Goal: Task Accomplishment & Management: Manage account settings

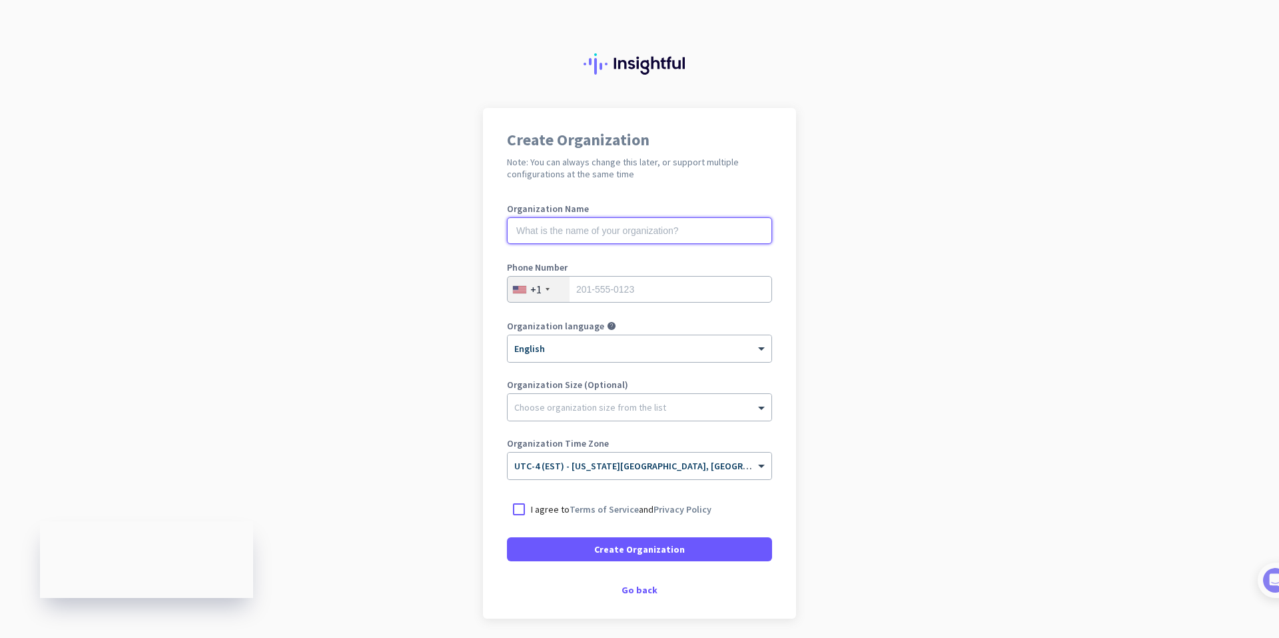
click at [620, 235] on input "text" at bounding box center [639, 230] width 265 height 27
type input "Mercor"
drag, startPoint x: 530, startPoint y: 230, endPoint x: 887, endPoint y: 255, distance: 358.0
click at [887, 255] on app-onboarding-organization "Create Organization Note: You can always change this later, or support multiple…" at bounding box center [639, 396] width 1279 height 577
click at [726, 410] on div at bounding box center [640, 403] width 264 height 13
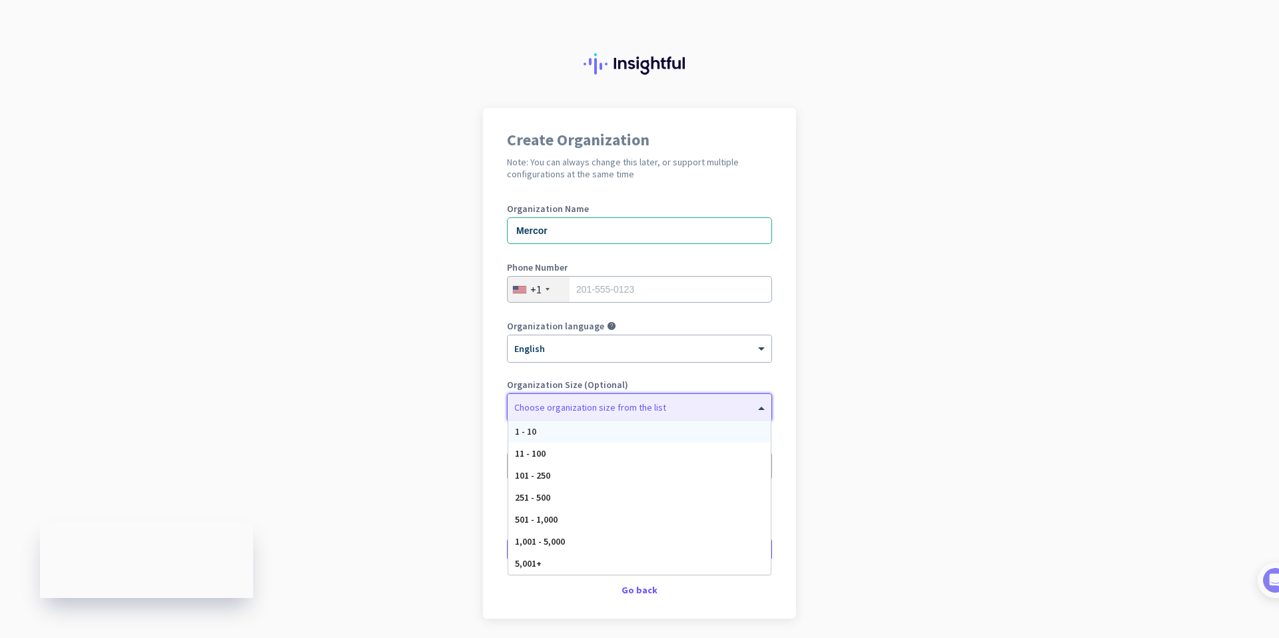
click at [733, 400] on div at bounding box center [640, 403] width 264 height 13
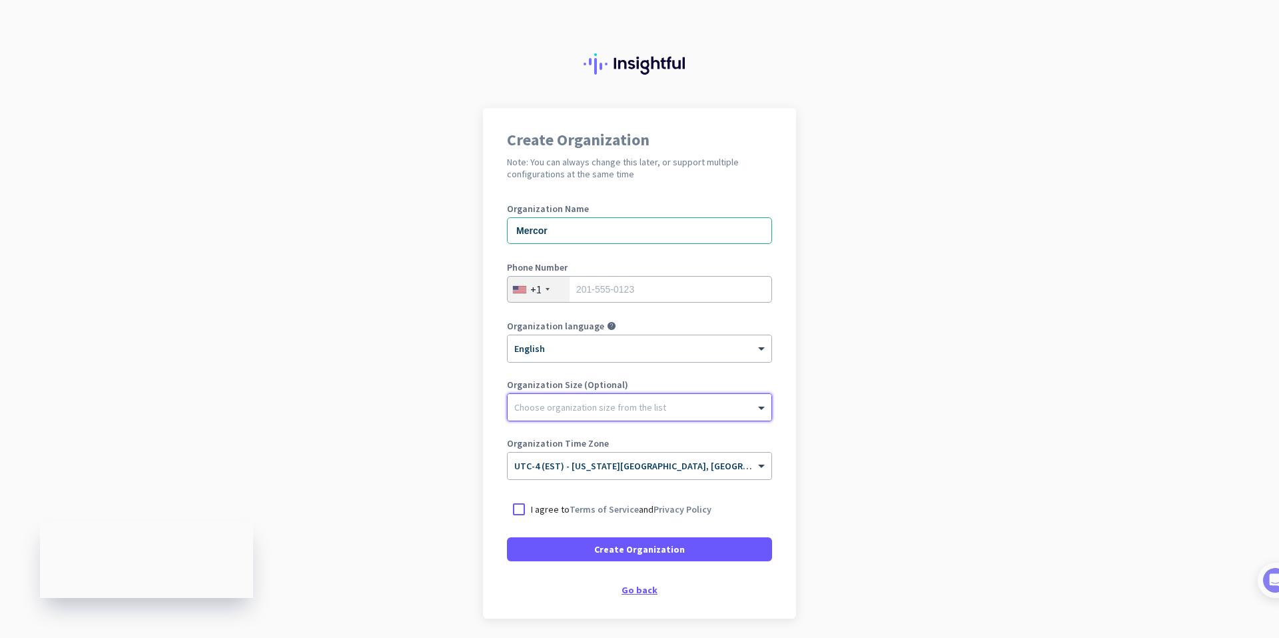
click at [636, 592] on div "Go back" at bounding box center [639, 589] width 265 height 9
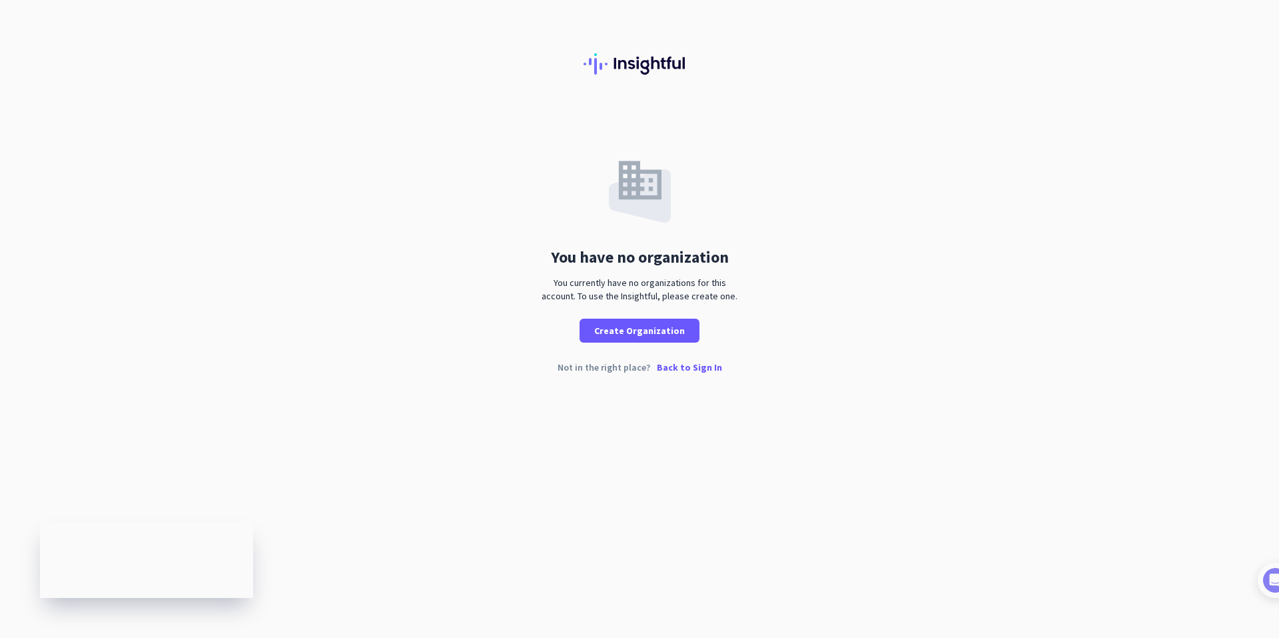
click at [684, 372] on p "Back to Sign In" at bounding box center [689, 366] width 65 height 9
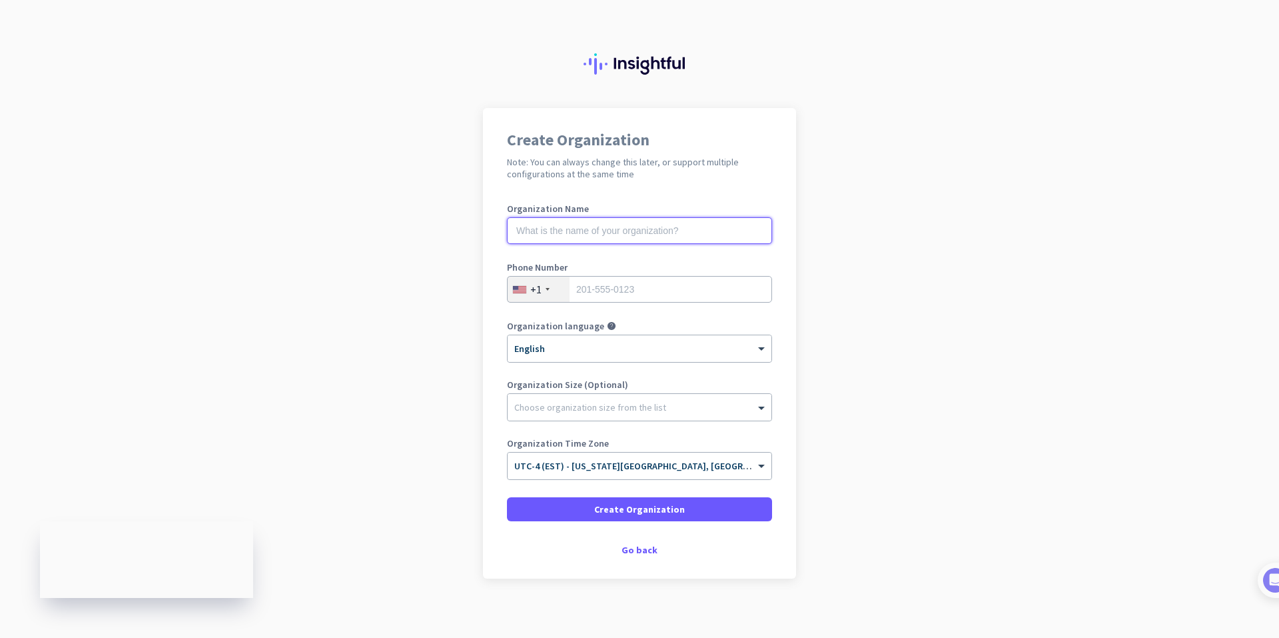
click at [619, 236] on input "text" at bounding box center [639, 230] width 265 height 27
type input "[PERSON_NAME]"
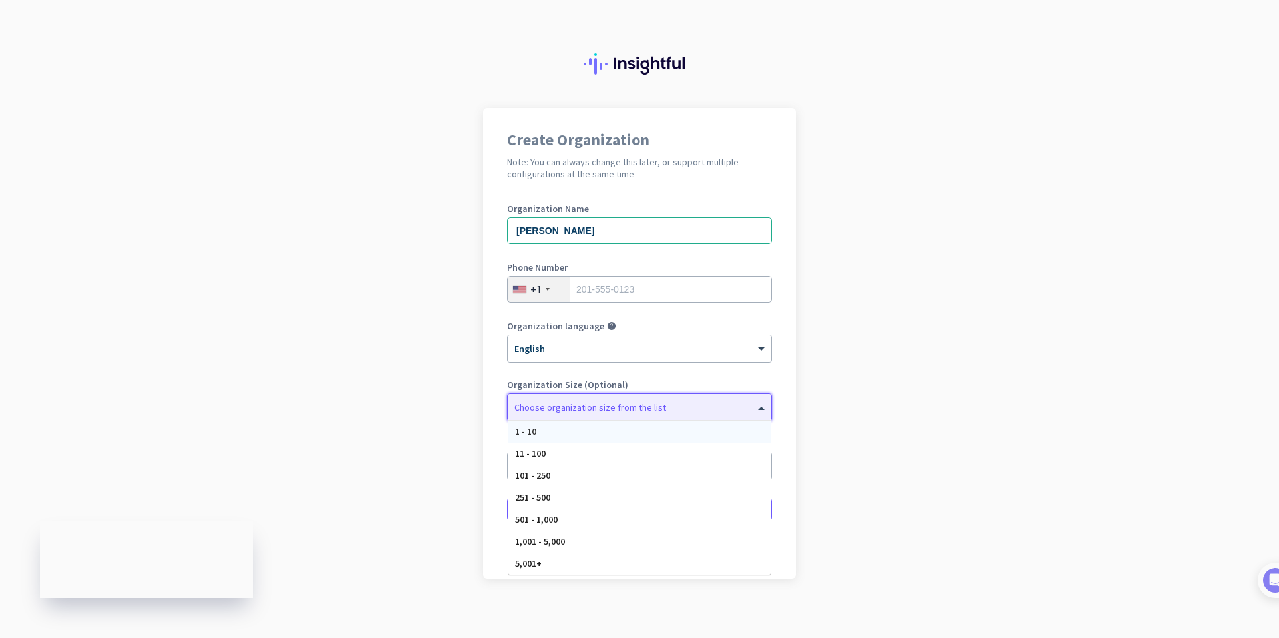
click at [601, 419] on div "Choose organization size from the list" at bounding box center [640, 407] width 264 height 27
click at [570, 436] on div "1 - 10" at bounding box center [639, 431] width 263 height 22
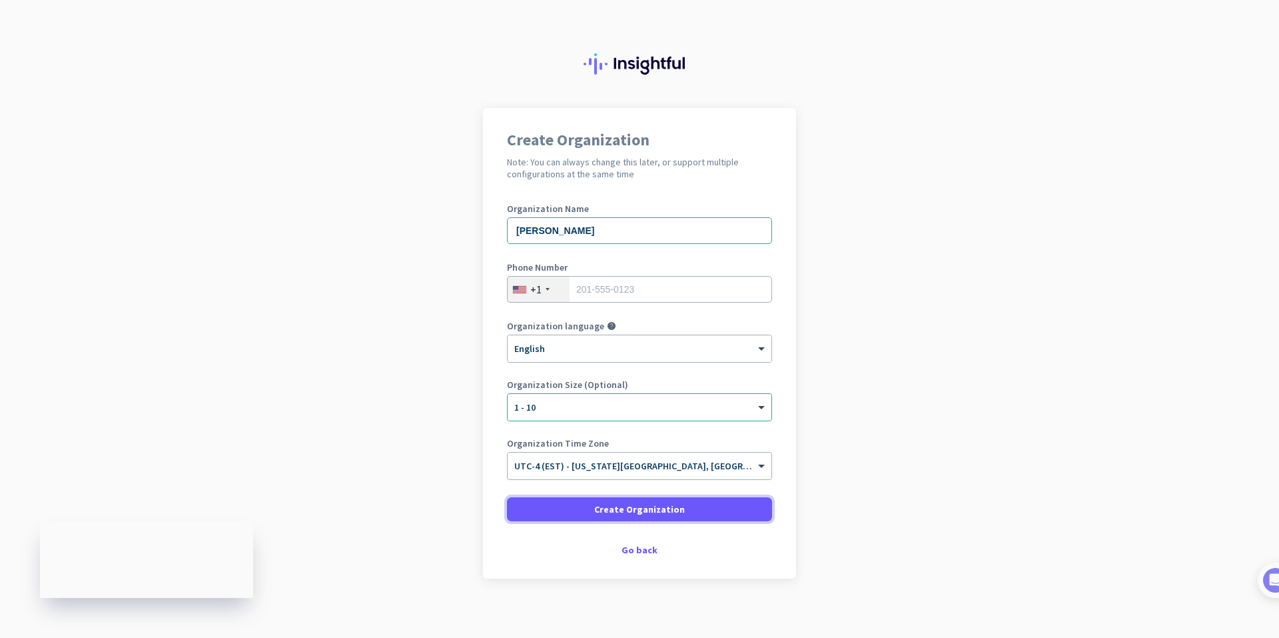
drag, startPoint x: 591, startPoint y: 509, endPoint x: 620, endPoint y: 293, distance: 217.8
click at [628, 286] on form "Organization Name [PERSON_NAME] Phone Number +1 Organization language help × En…" at bounding box center [639, 362] width 265 height 317
click at [620, 294] on input "tel" at bounding box center [639, 289] width 265 height 27
type input "5138168630"
type input "[GEOGRAPHIC_DATA][PERSON_NAME]"
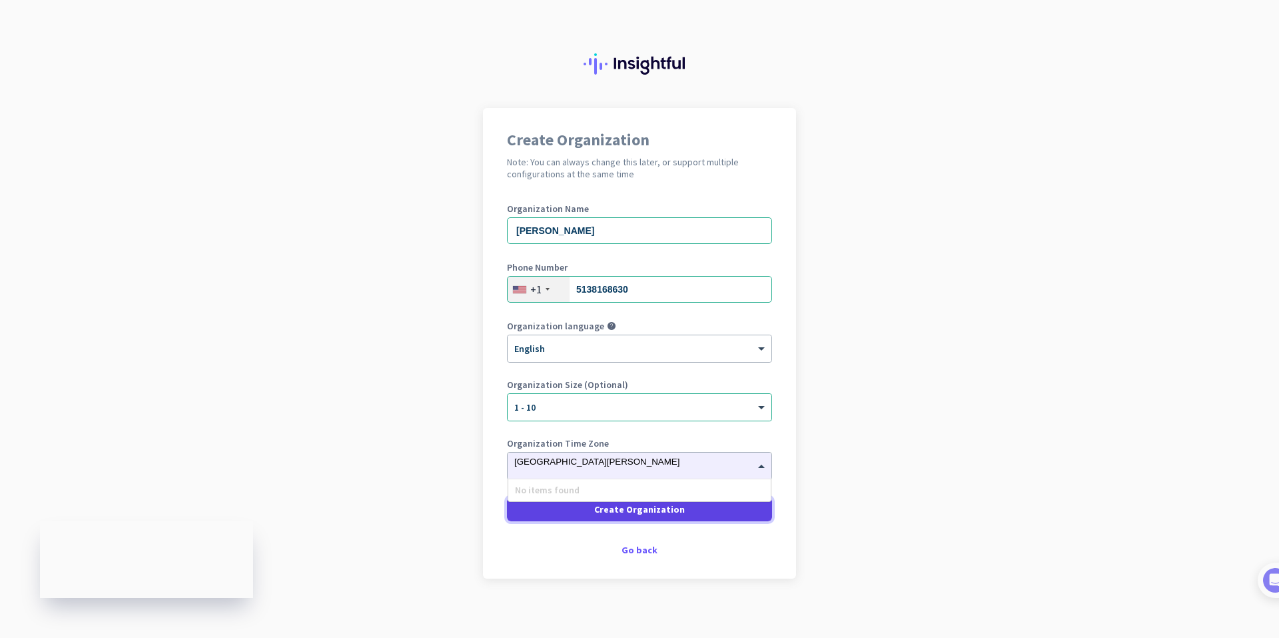
click at [611, 510] on span "Create Organization" at bounding box center [639, 508] width 91 height 13
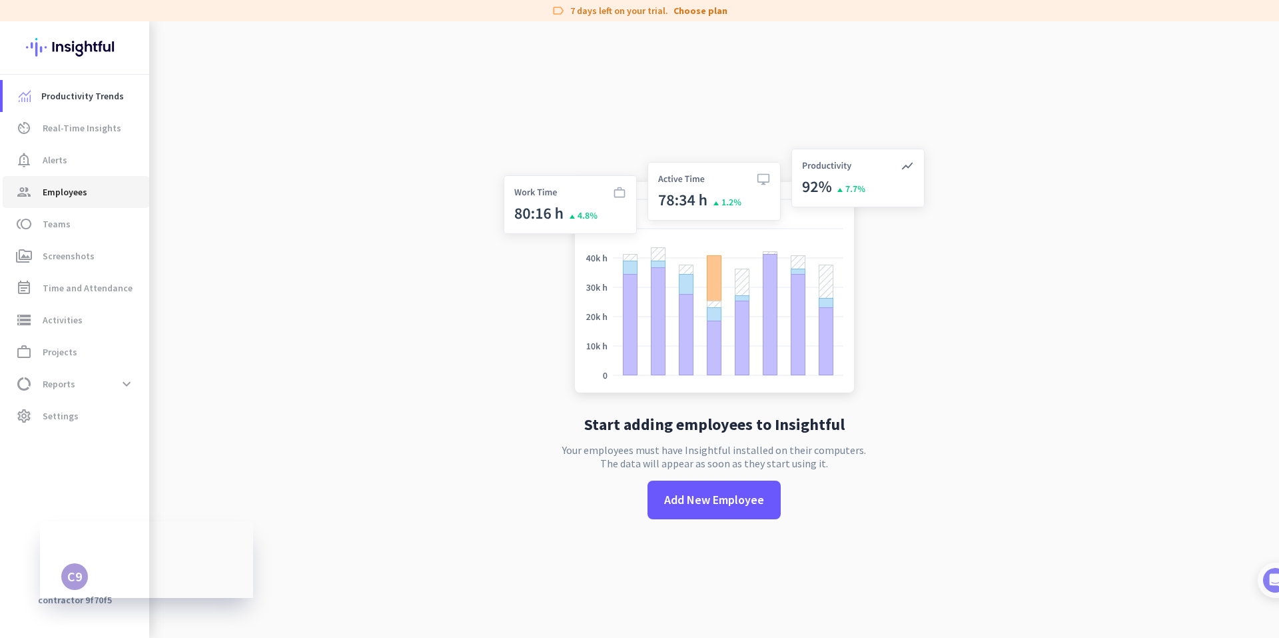
click at [89, 192] on span "group Employees" at bounding box center [75, 192] width 125 height 16
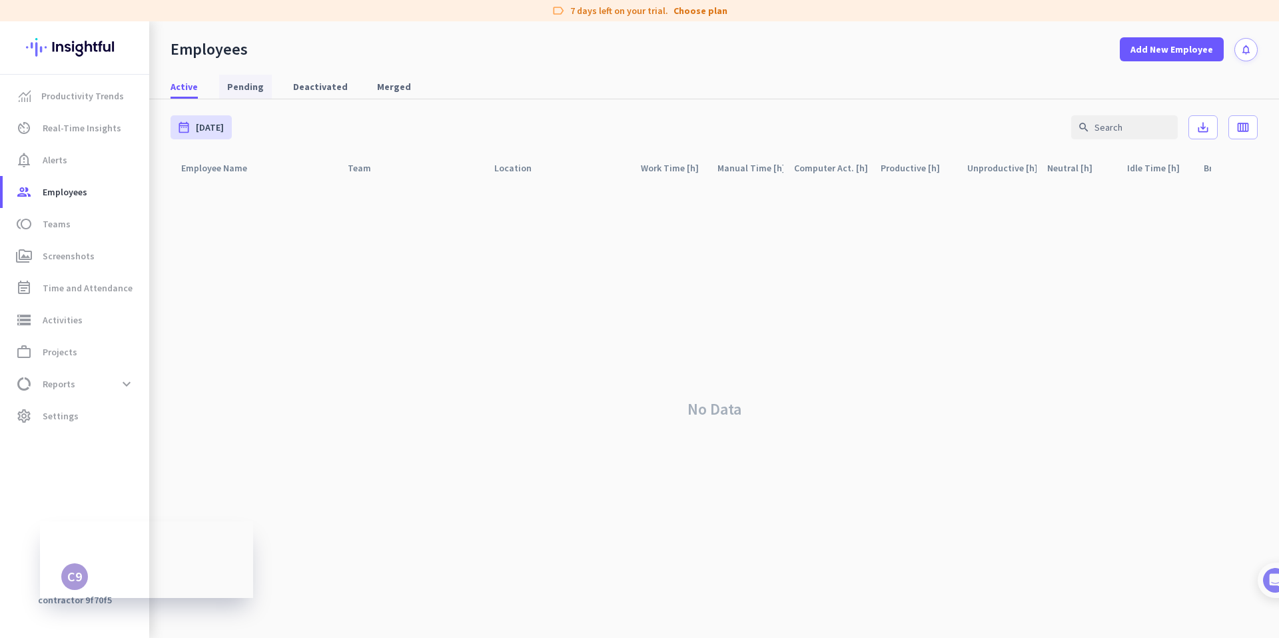
click at [229, 80] on span "Pending" at bounding box center [245, 86] width 37 height 13
click at [186, 90] on span "Active" at bounding box center [184, 86] width 27 height 13
click at [84, 123] on span "Real-Time Insights" at bounding box center [82, 128] width 79 height 16
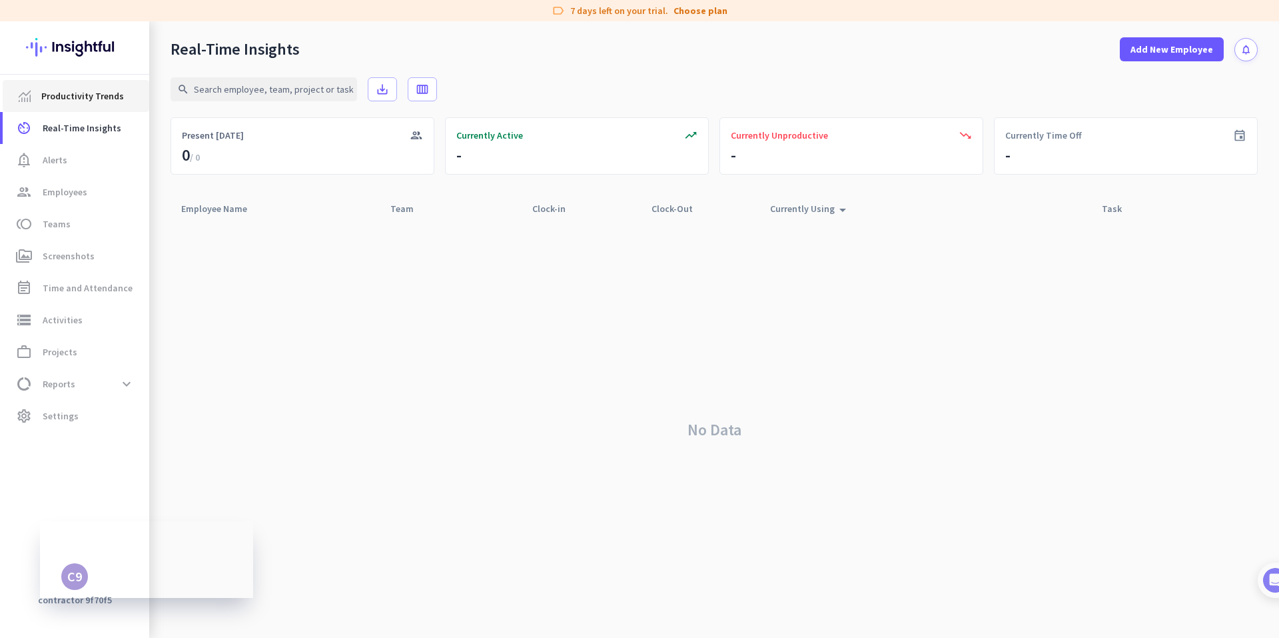
click at [89, 102] on span "Productivity Trends" at bounding box center [82, 96] width 83 height 16
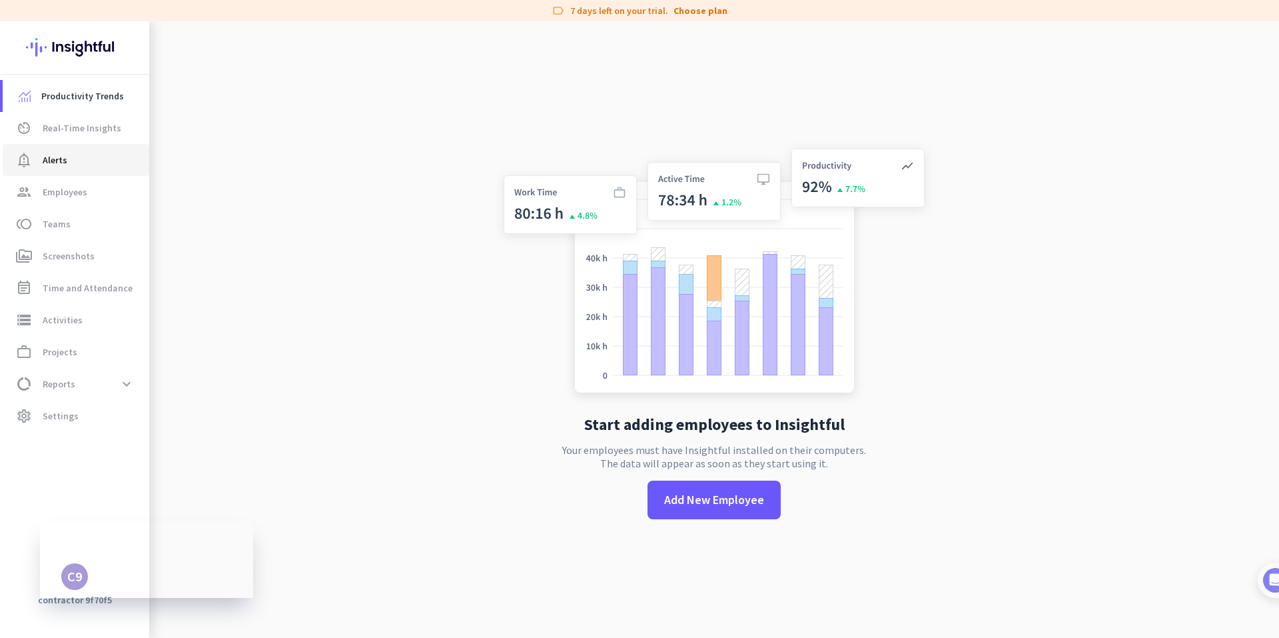
click at [59, 162] on span "Alerts" at bounding box center [55, 160] width 25 height 16
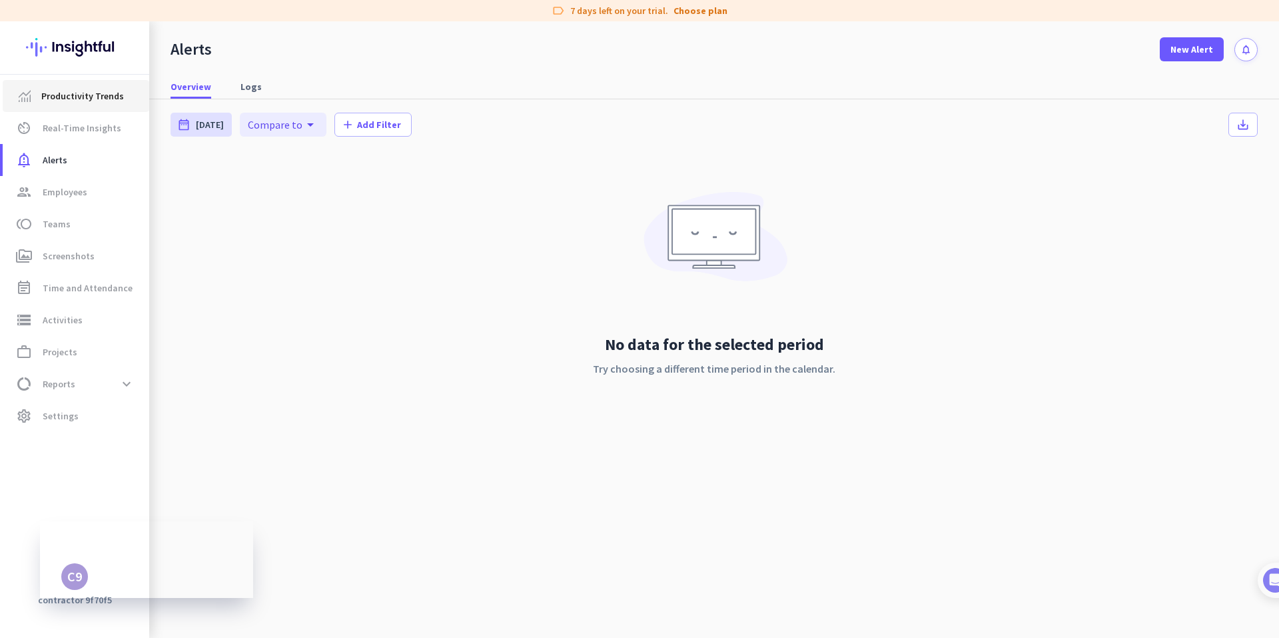
click at [81, 98] on span "Productivity Trends" at bounding box center [82, 96] width 83 height 16
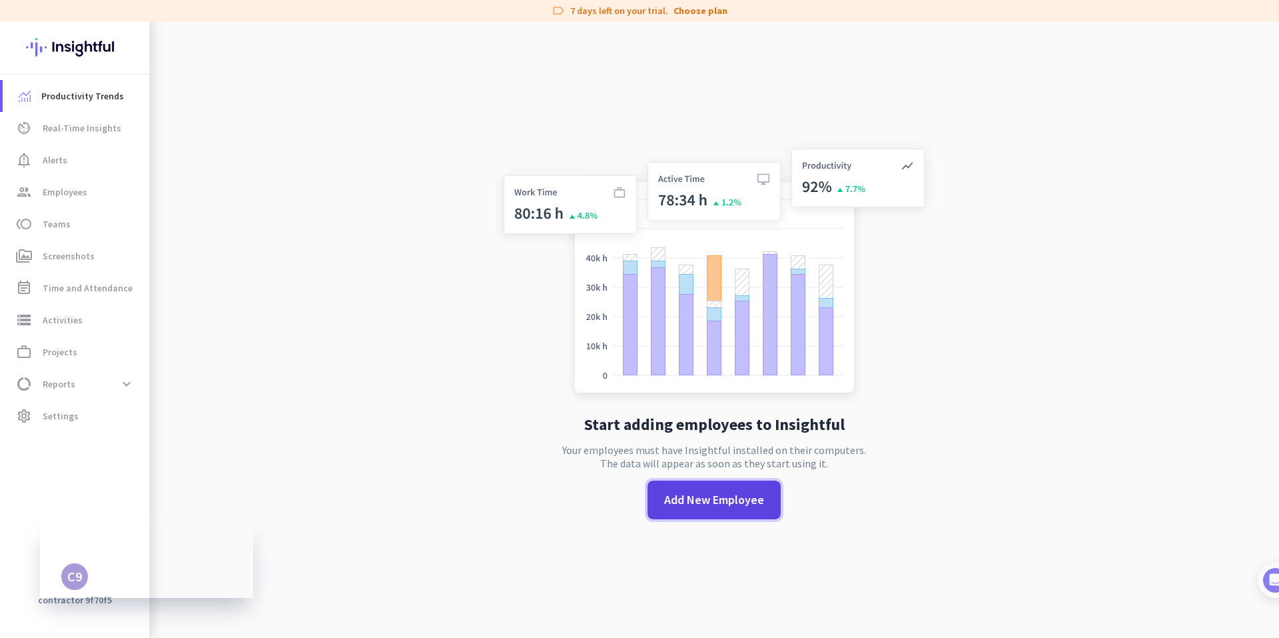
click at [710, 497] on span "Add New Employee" at bounding box center [714, 499] width 100 height 17
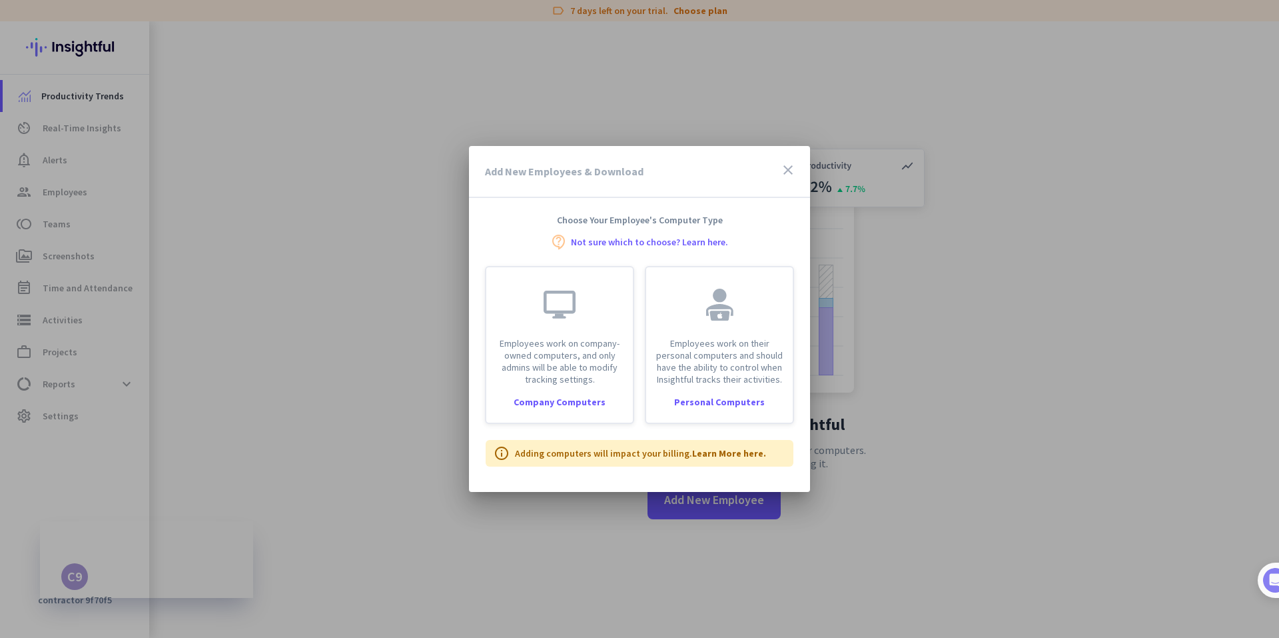
click at [796, 174] on icon "close" at bounding box center [788, 170] width 16 height 16
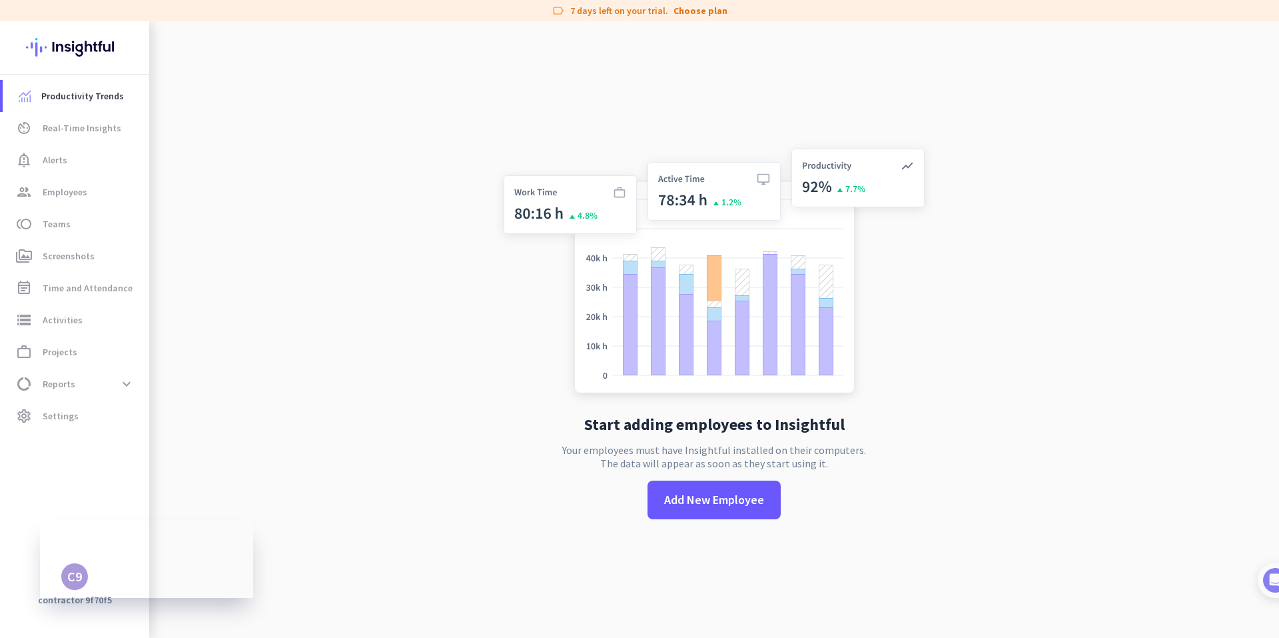
click at [901, 266] on img at bounding box center [714, 273] width 441 height 265
click at [107, 155] on span "notification_important Alerts" at bounding box center [75, 160] width 125 height 16
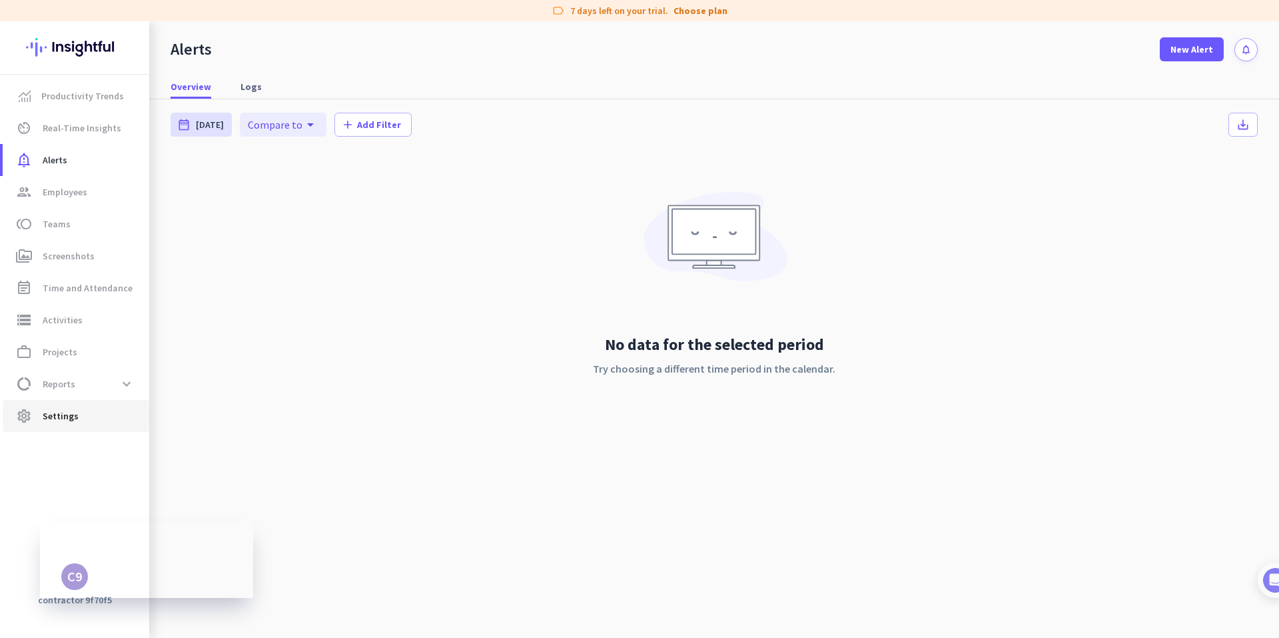
click at [69, 409] on span "Settings" at bounding box center [61, 416] width 36 height 16
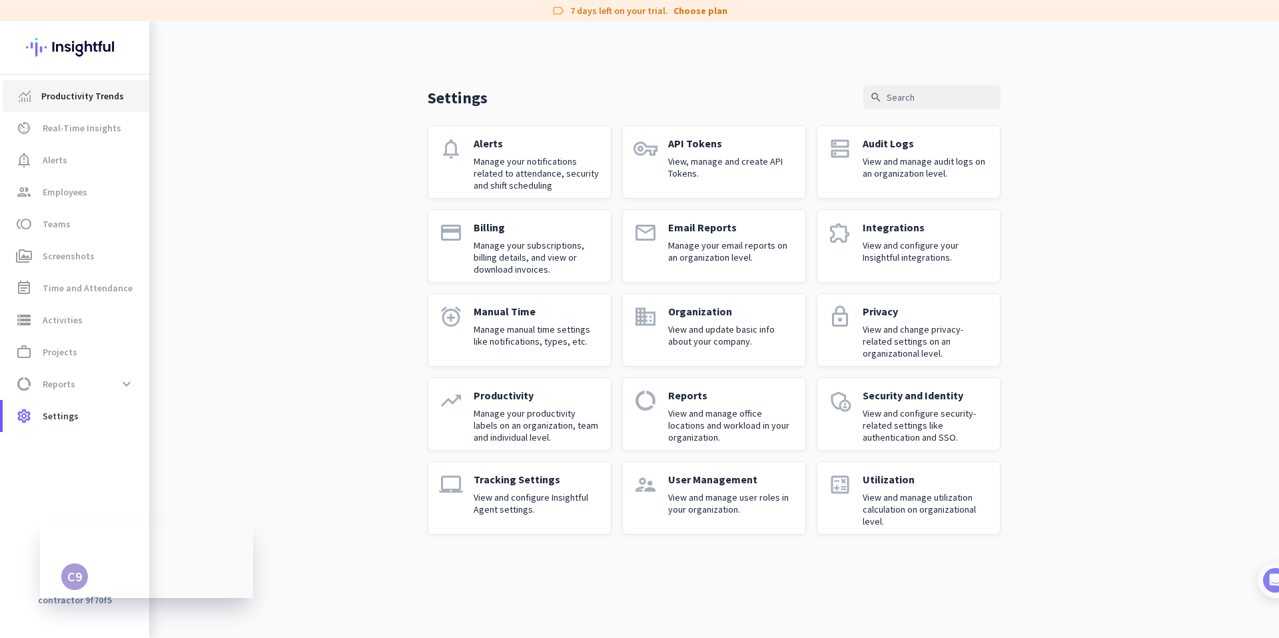
click at [89, 105] on link "Productivity Trends" at bounding box center [76, 96] width 147 height 32
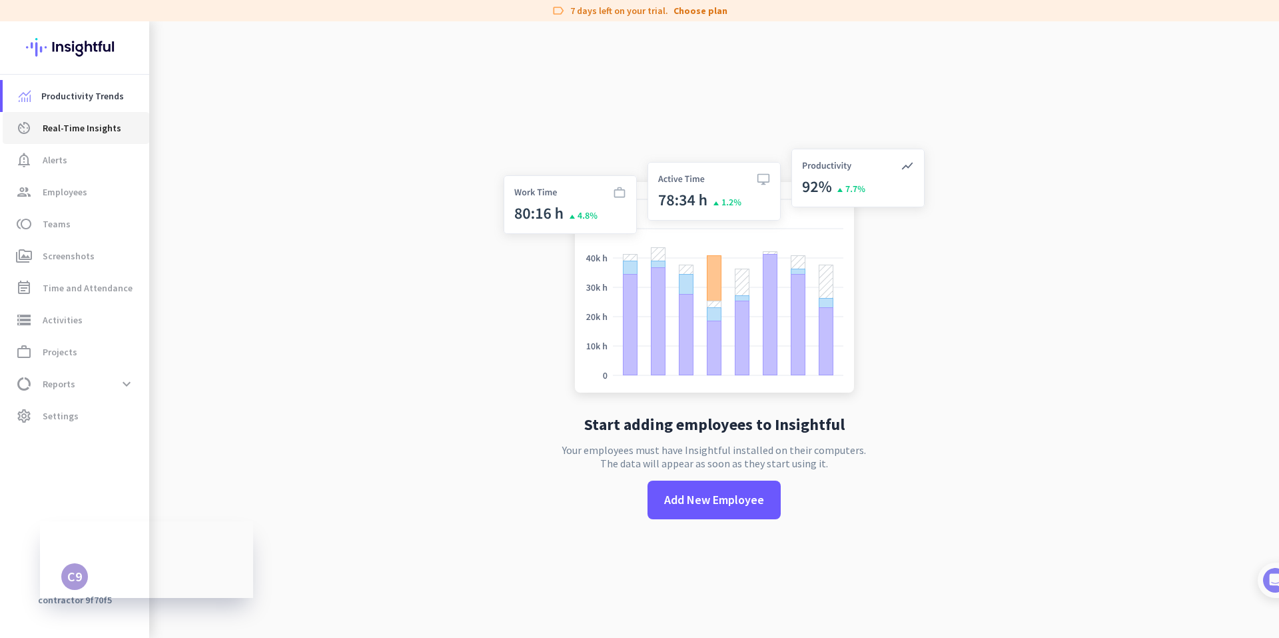
click at [94, 131] on span "Real-Time Insights" at bounding box center [82, 128] width 79 height 16
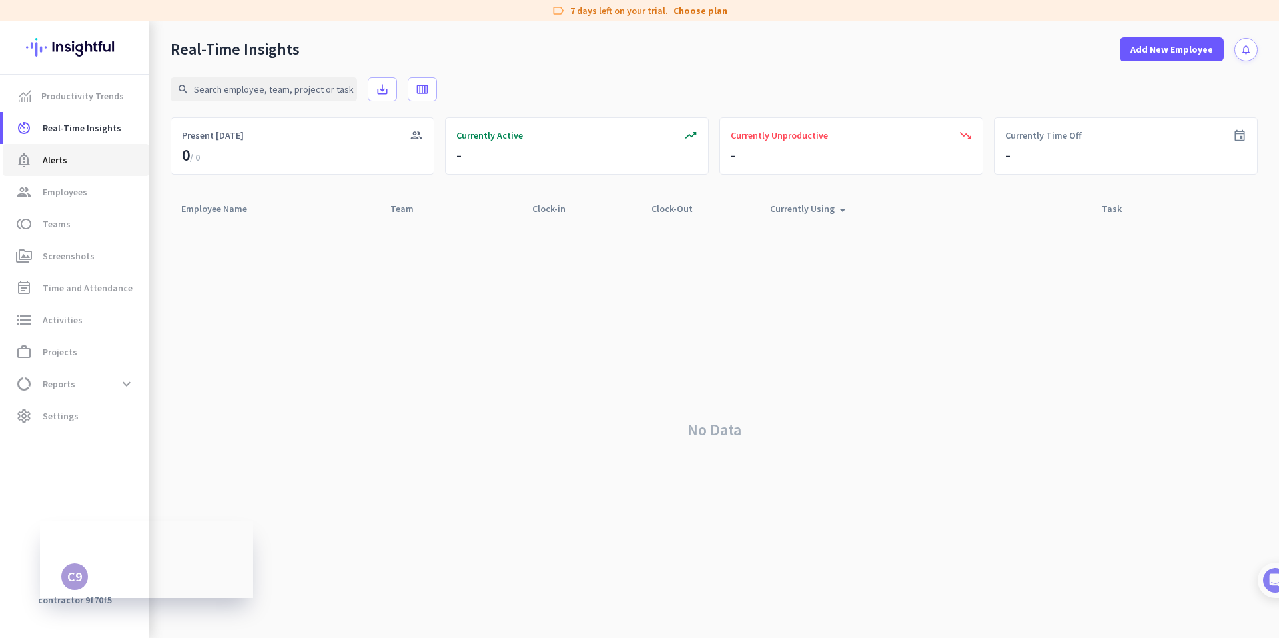
click at [76, 165] on span "notification_important Alerts" at bounding box center [75, 160] width 125 height 16
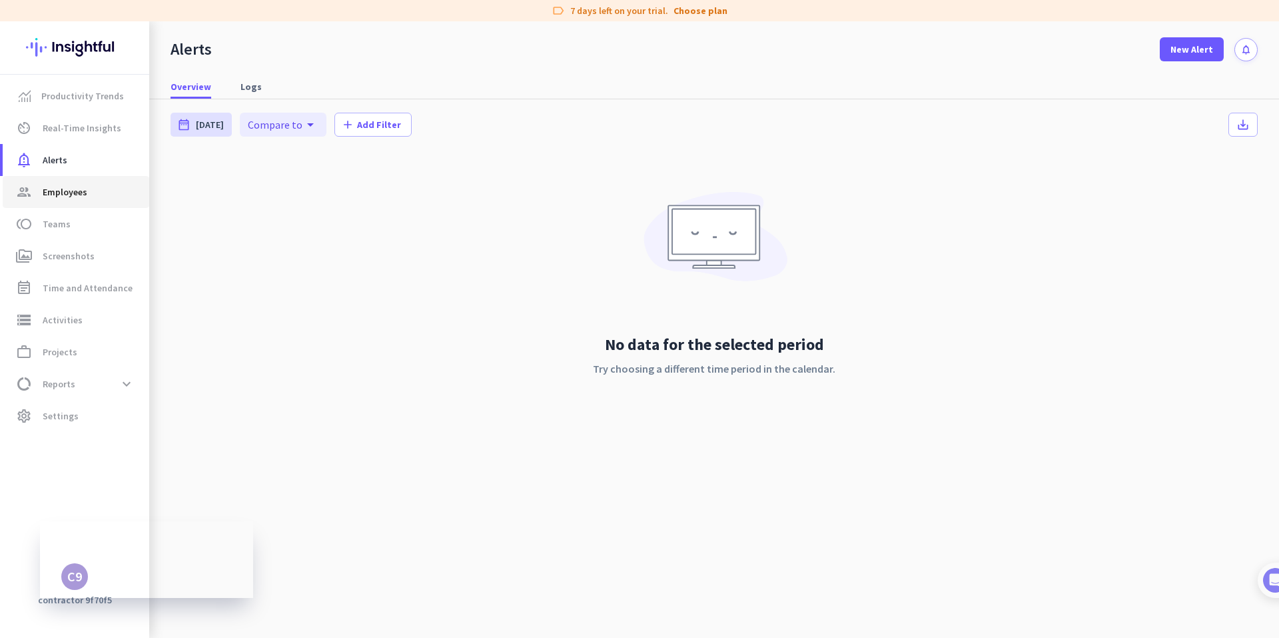
click at [70, 199] on span "Employees" at bounding box center [65, 192] width 45 height 16
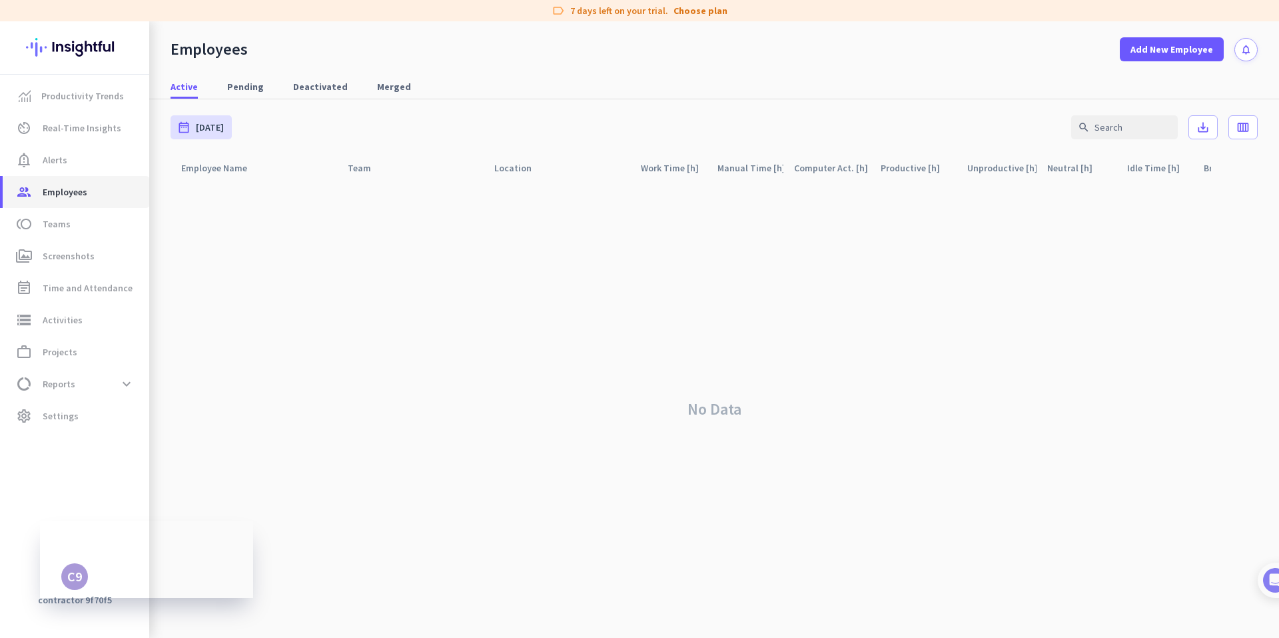
click at [63, 206] on link "group Employees" at bounding box center [76, 192] width 147 height 32
click at [61, 228] on span "Teams" at bounding box center [57, 224] width 28 height 16
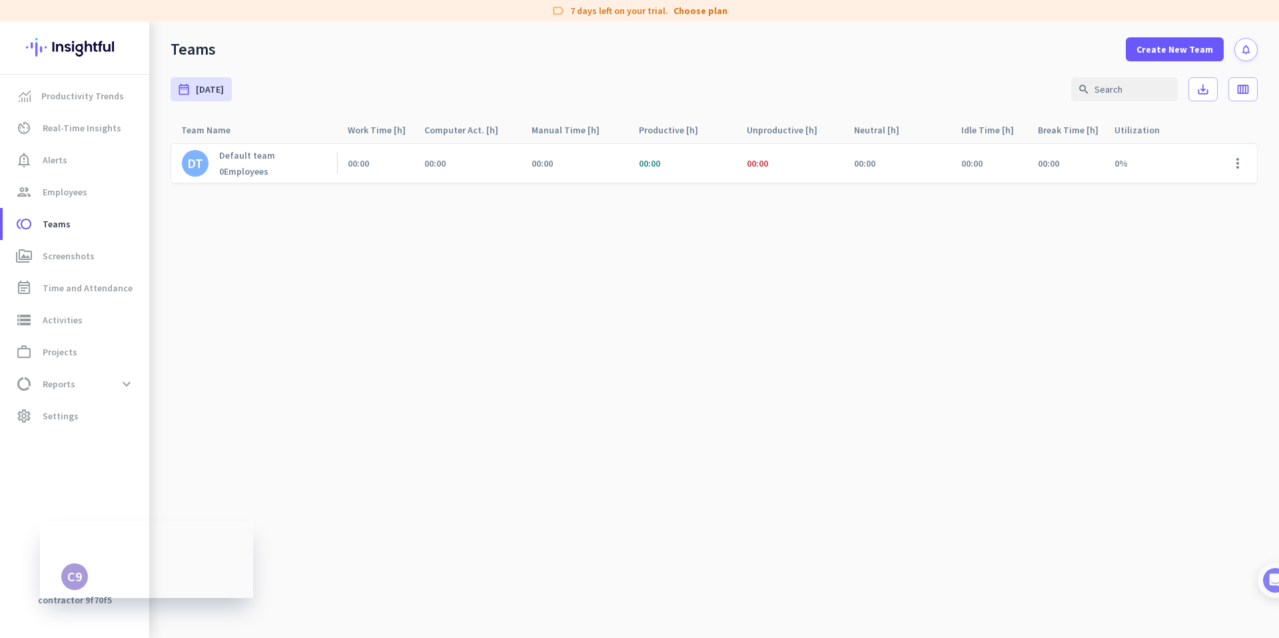
click at [247, 157] on p "Default team" at bounding box center [247, 155] width 56 height 12
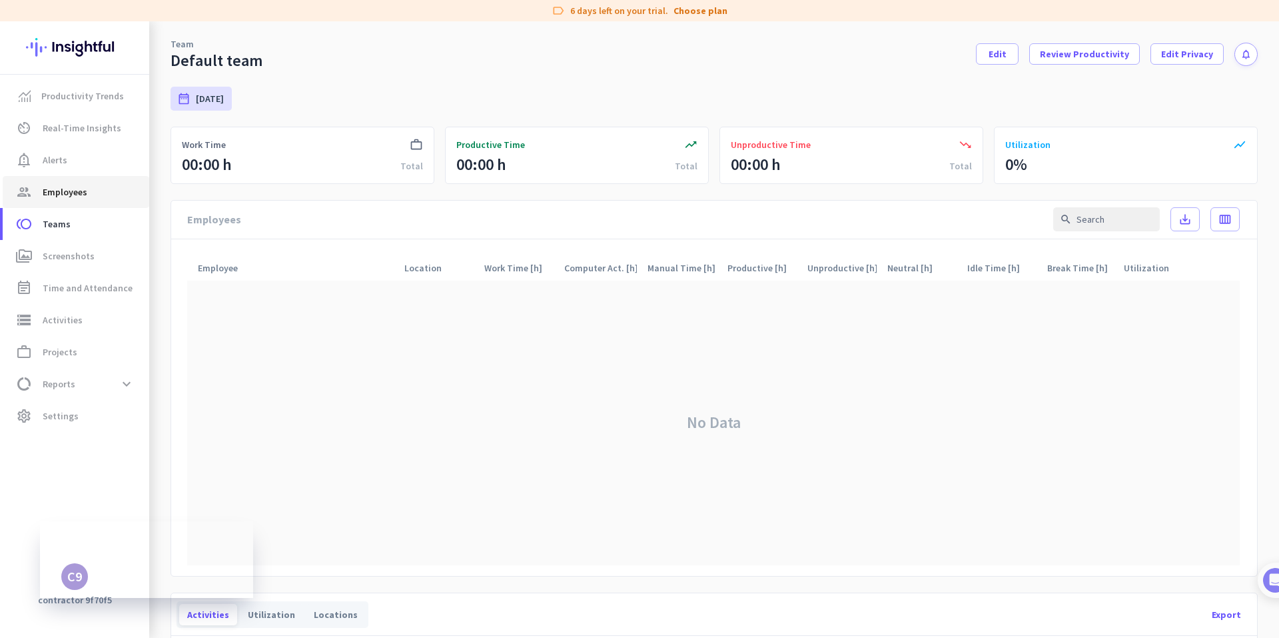
click at [89, 198] on span "group Employees" at bounding box center [75, 192] width 125 height 16
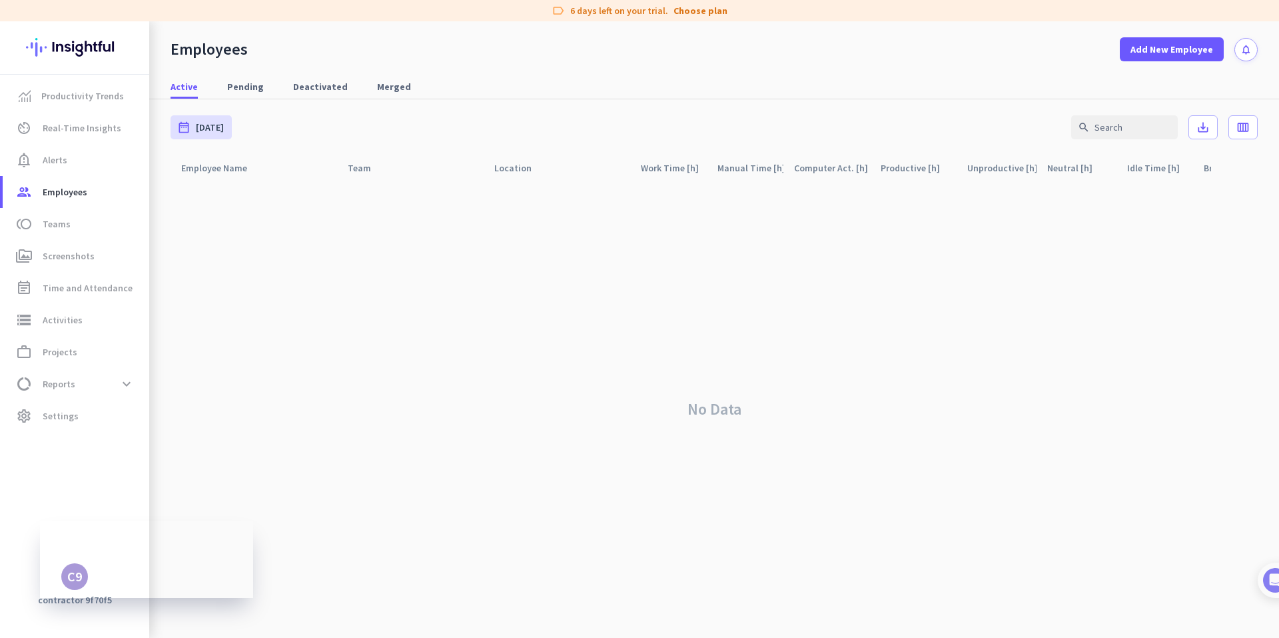
click at [1244, 49] on icon "notifications" at bounding box center [1246, 49] width 11 height 11
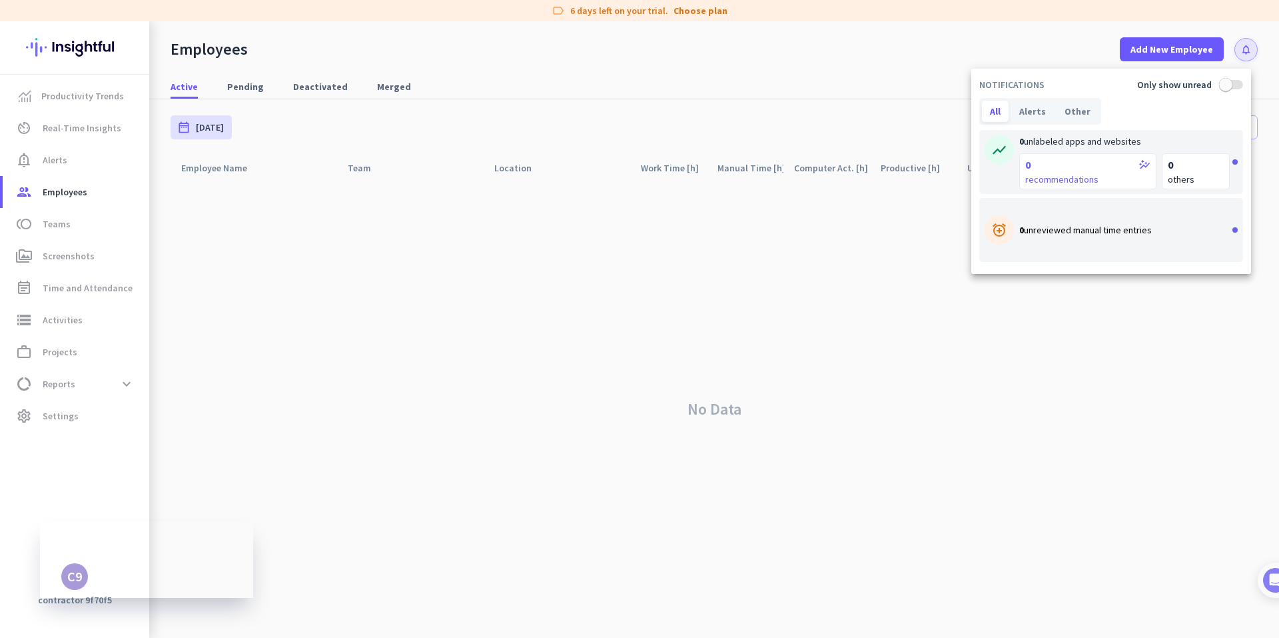
click at [1244, 49] on div at bounding box center [639, 319] width 1279 height 638
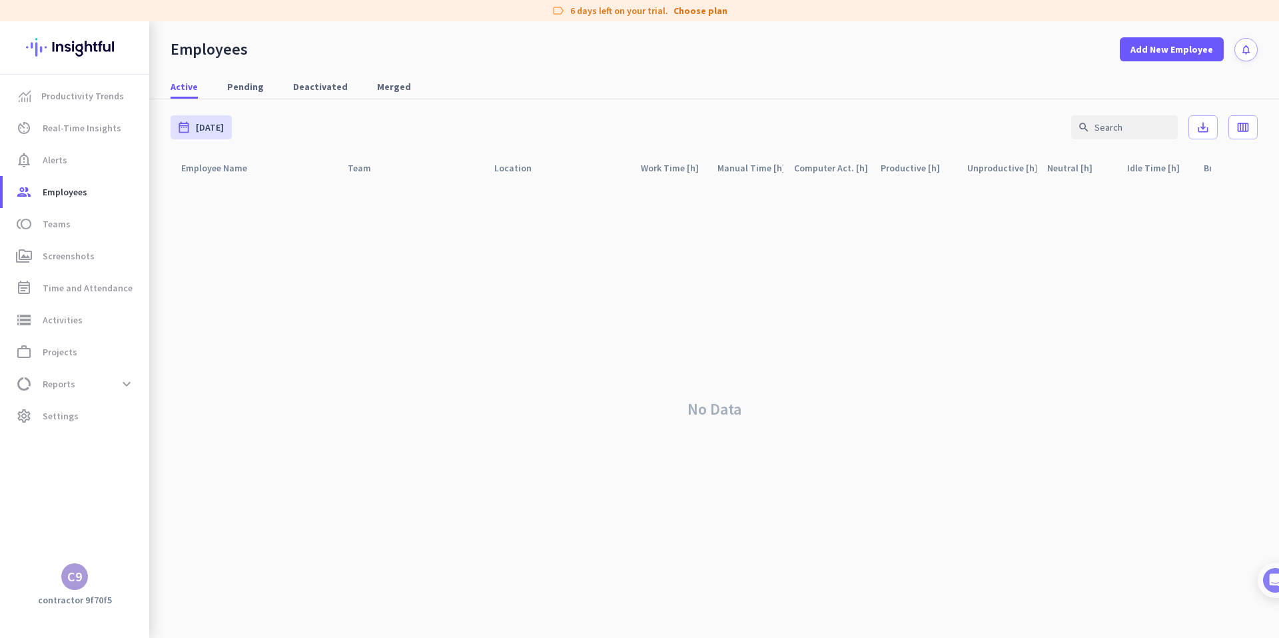
click at [86, 576] on div "C9" at bounding box center [74, 576] width 27 height 27
click at [77, 420] on div at bounding box center [639, 319] width 1279 height 638
click at [75, 574] on div "C9" at bounding box center [74, 576] width 15 height 13
click at [234, 512] on h3 "[PERSON_NAME]" at bounding box center [240, 507] width 76 height 11
click at [57, 420] on span "Settings" at bounding box center [61, 416] width 36 height 16
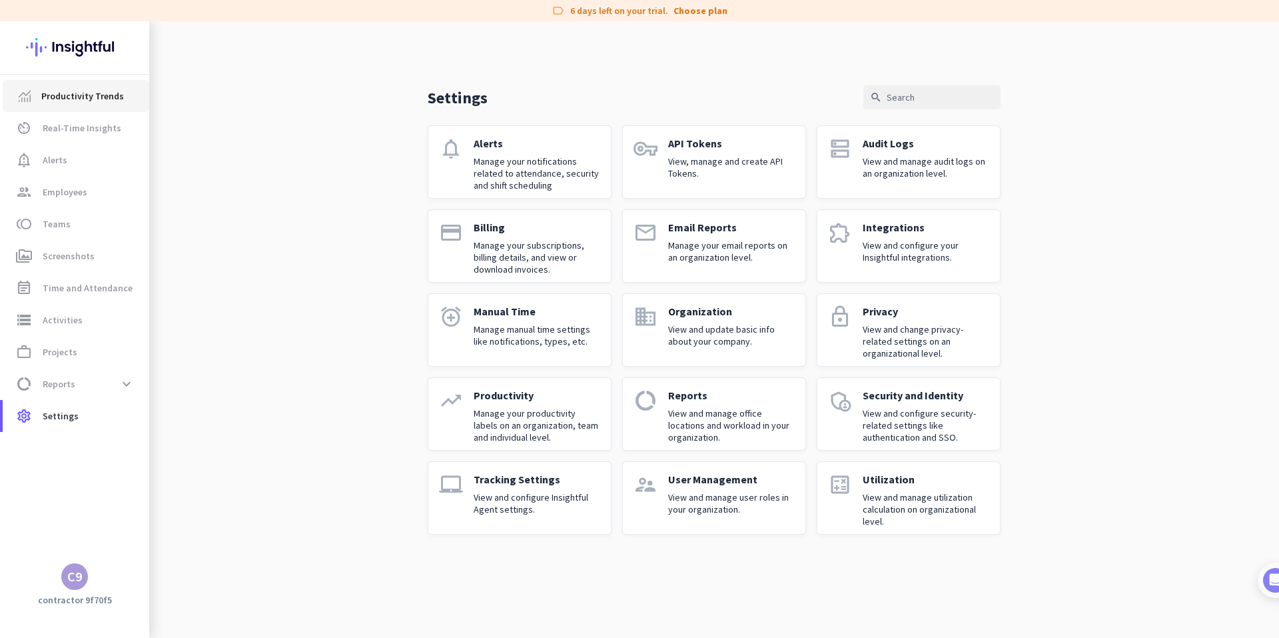
click at [131, 101] on span "Productivity Trends" at bounding box center [75, 96] width 125 height 16
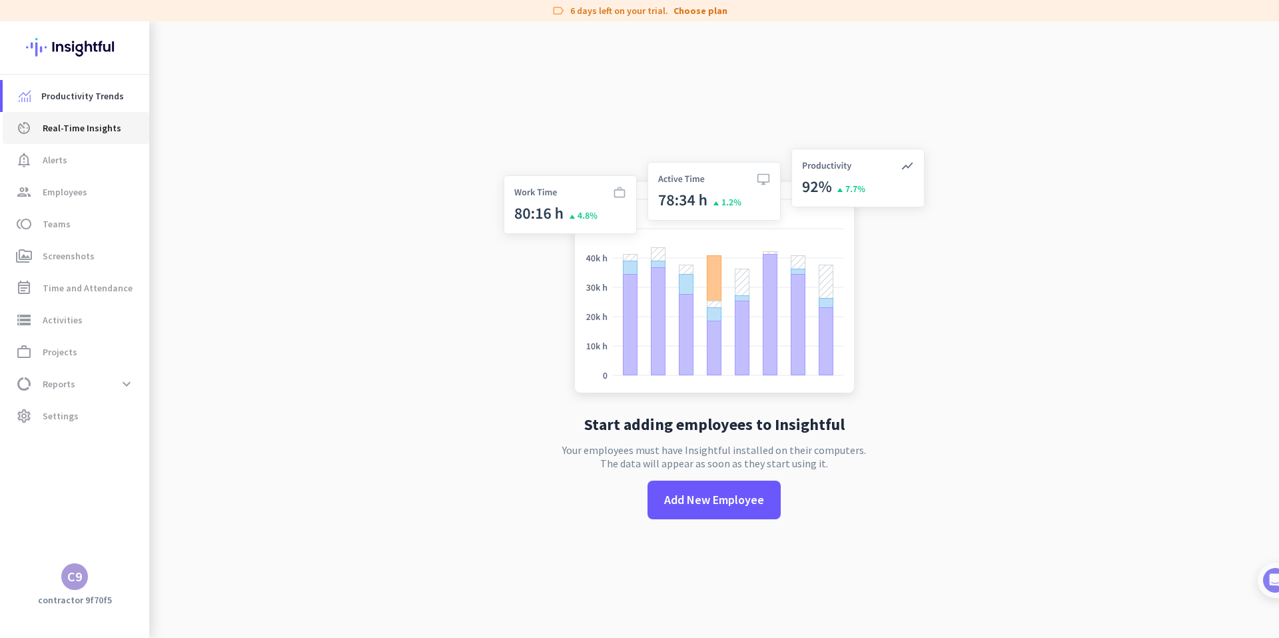
click at [137, 128] on span "av_timer Real-Time Insights" at bounding box center [75, 128] width 125 height 16
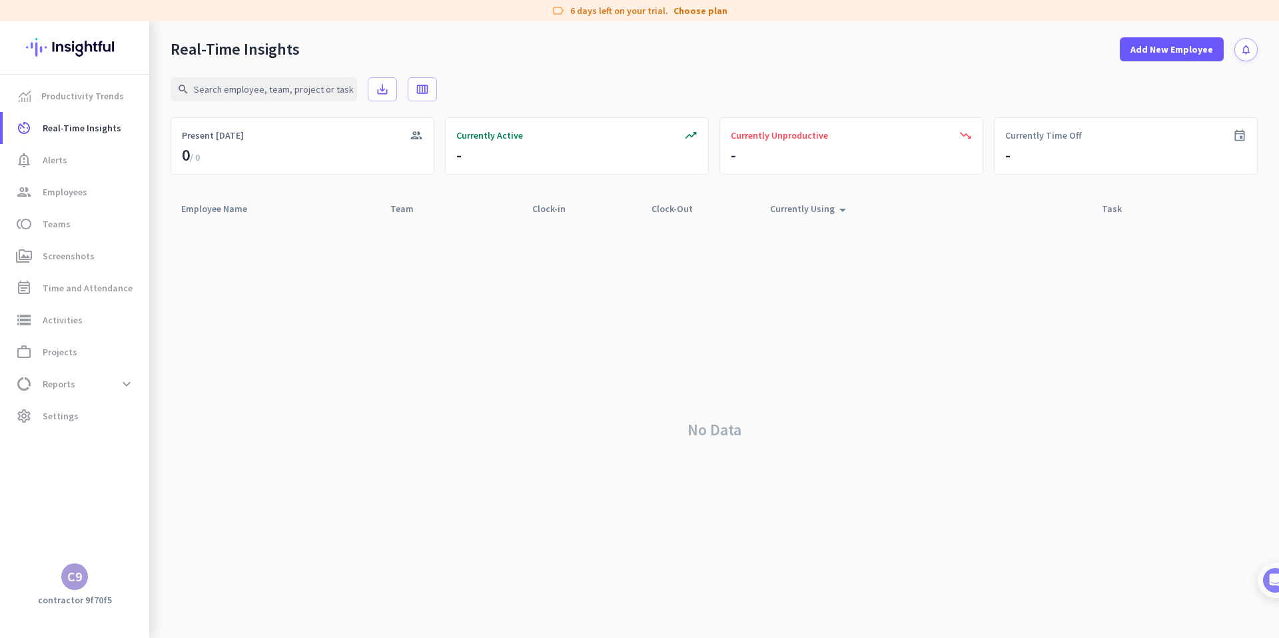
click at [1251, 44] on icon "notifications" at bounding box center [1246, 49] width 11 height 11
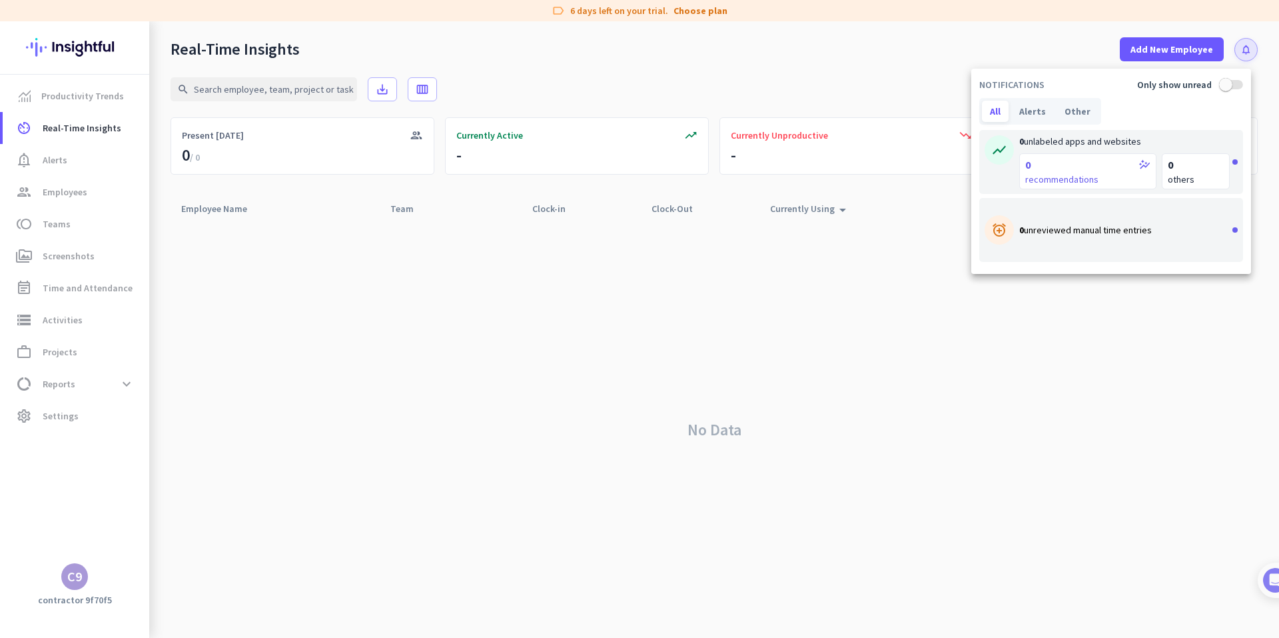
click at [1251, 43] on div at bounding box center [639, 319] width 1279 height 638
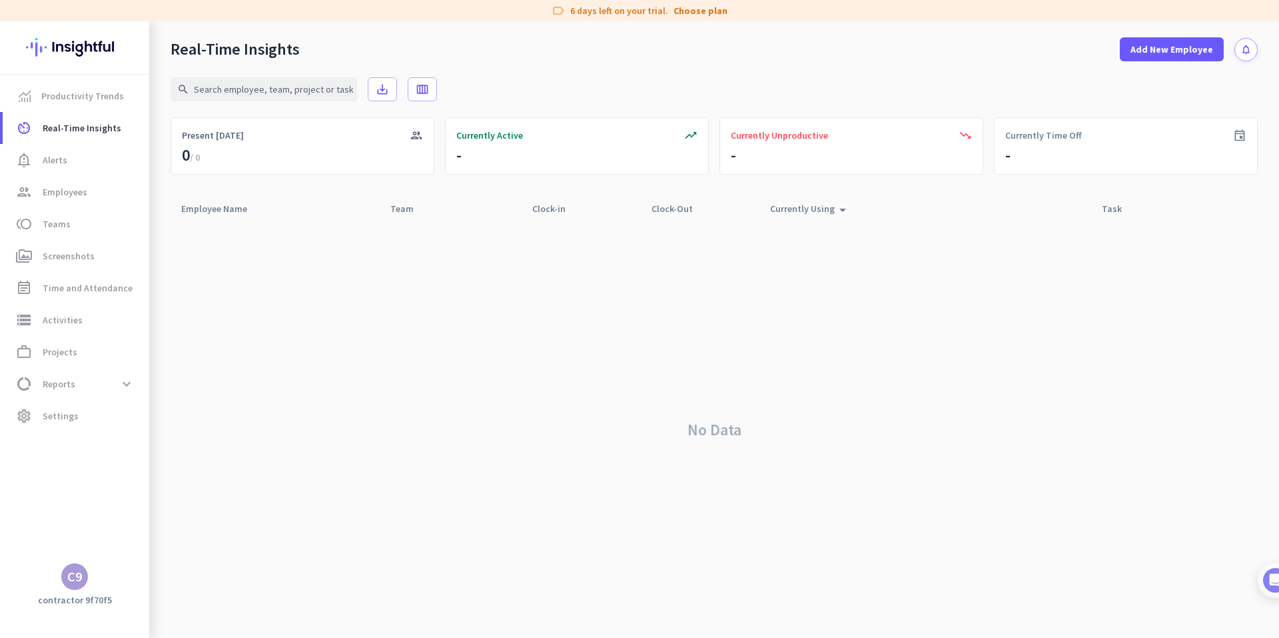
click at [71, 555] on div "Productivity Trends av_timer Real-Time Insights notification_important Alerts g…" at bounding box center [74, 319] width 149 height 488
click at [69, 563] on app-letter-avatar "C9" at bounding box center [74, 576] width 27 height 27
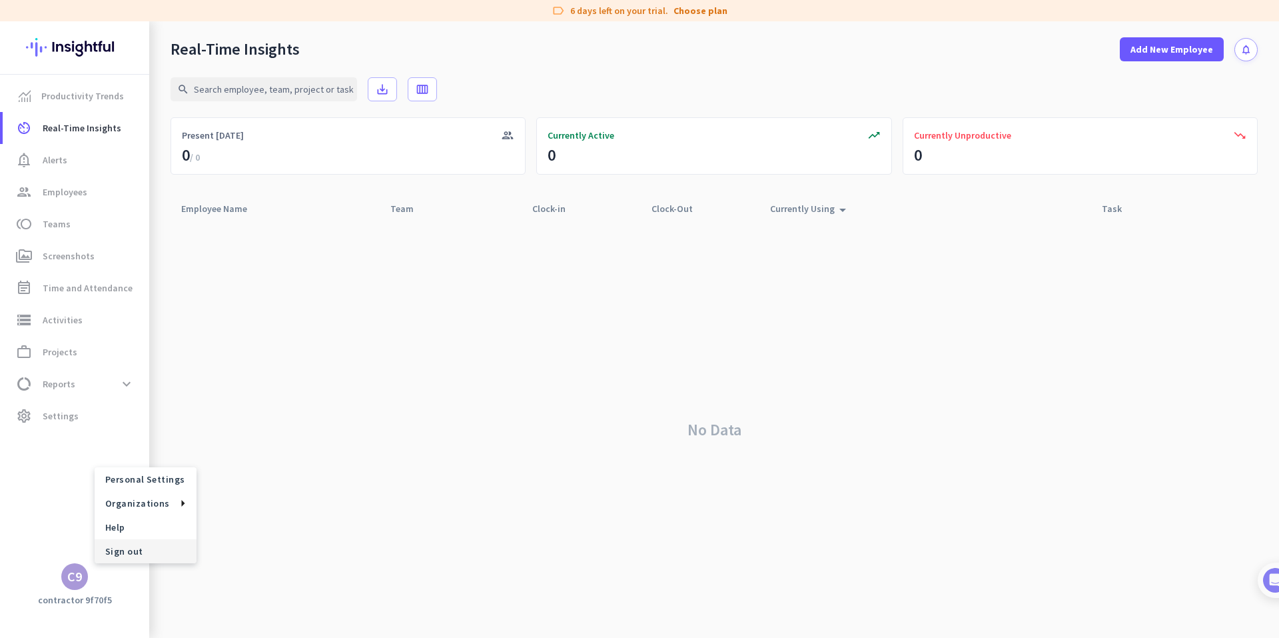
click at [133, 549] on span "Sign out" at bounding box center [145, 551] width 81 height 12
